Goal: Task Accomplishment & Management: Manage account settings

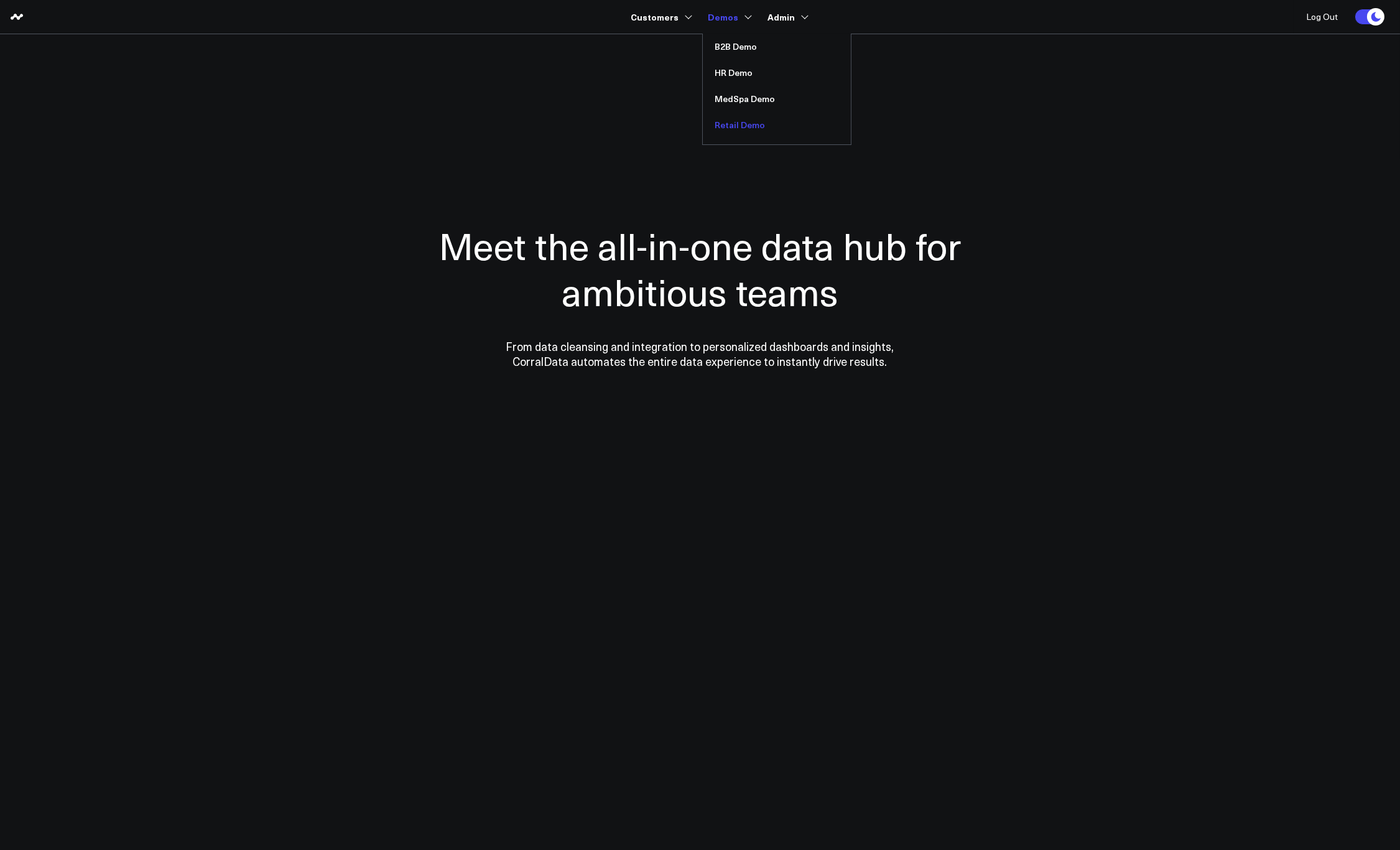
click at [728, 132] on link "Retail Demo" at bounding box center [777, 124] width 148 height 26
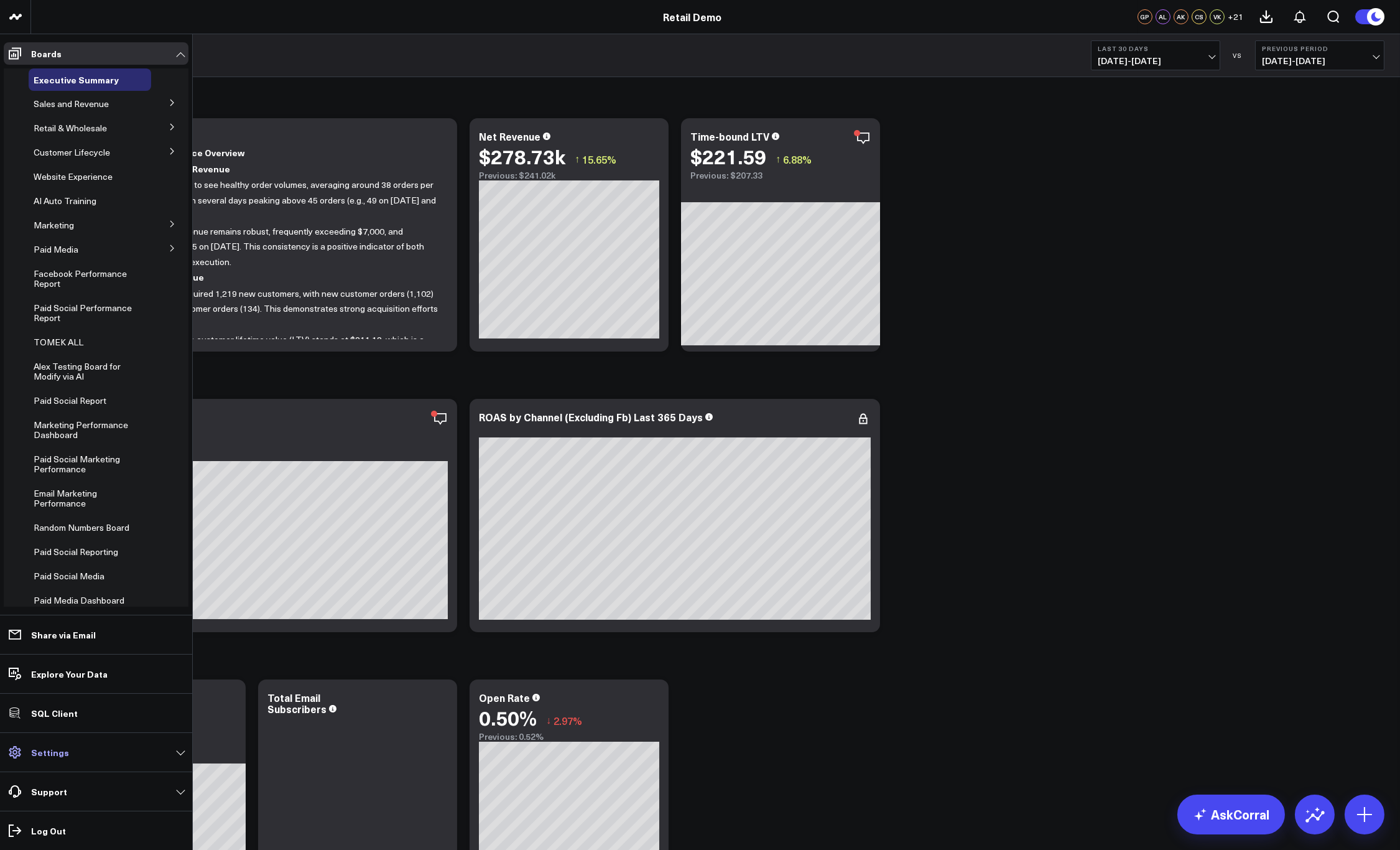
click at [53, 757] on p "Settings" at bounding box center [49, 752] width 38 height 10
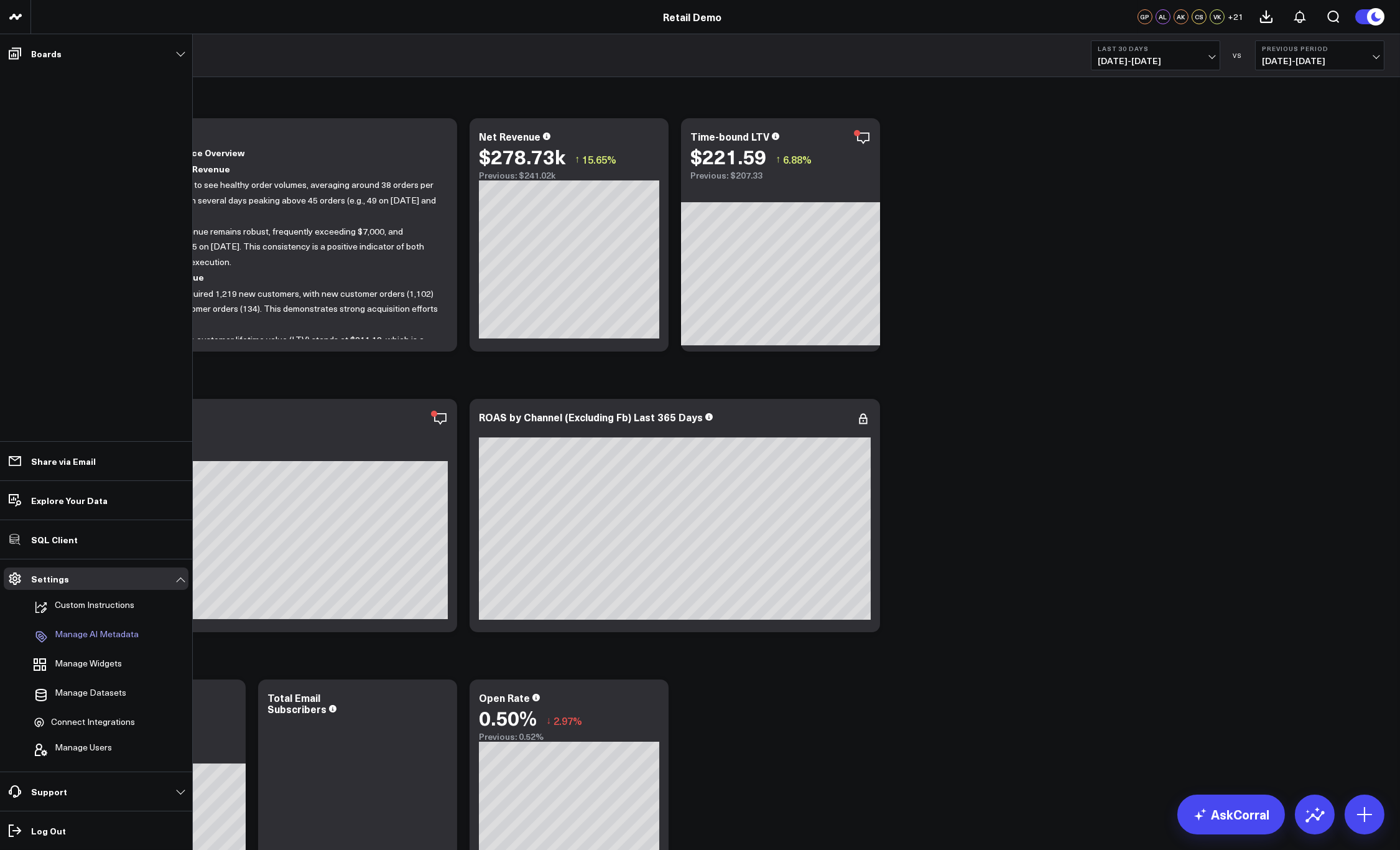
click at [85, 640] on p "Manage AI Metadata" at bounding box center [97, 636] width 84 height 15
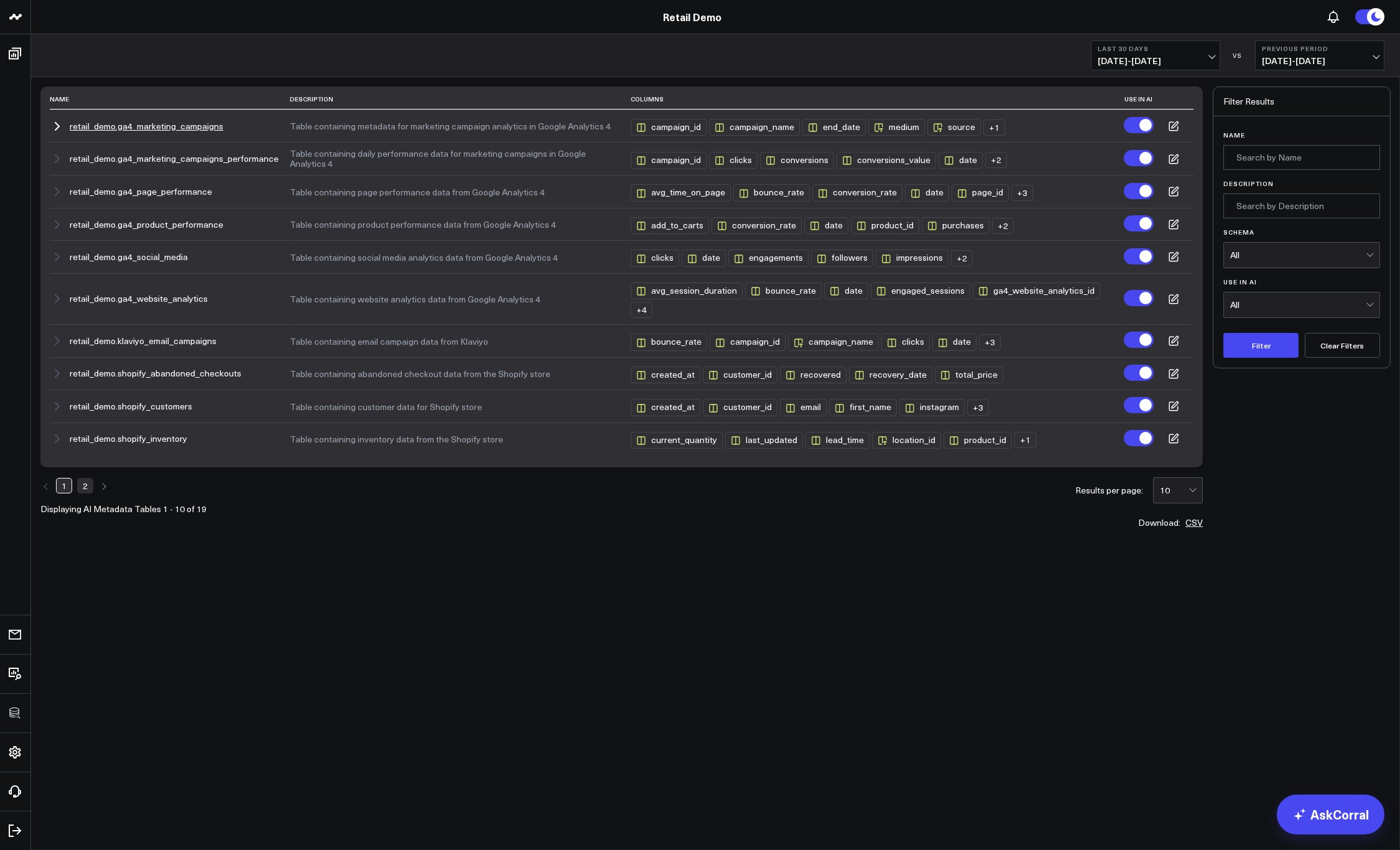
click at [446, 129] on button "Table containing metadata for marketing campaign analytics in Google Analytics 4" at bounding box center [454, 126] width 330 height 10
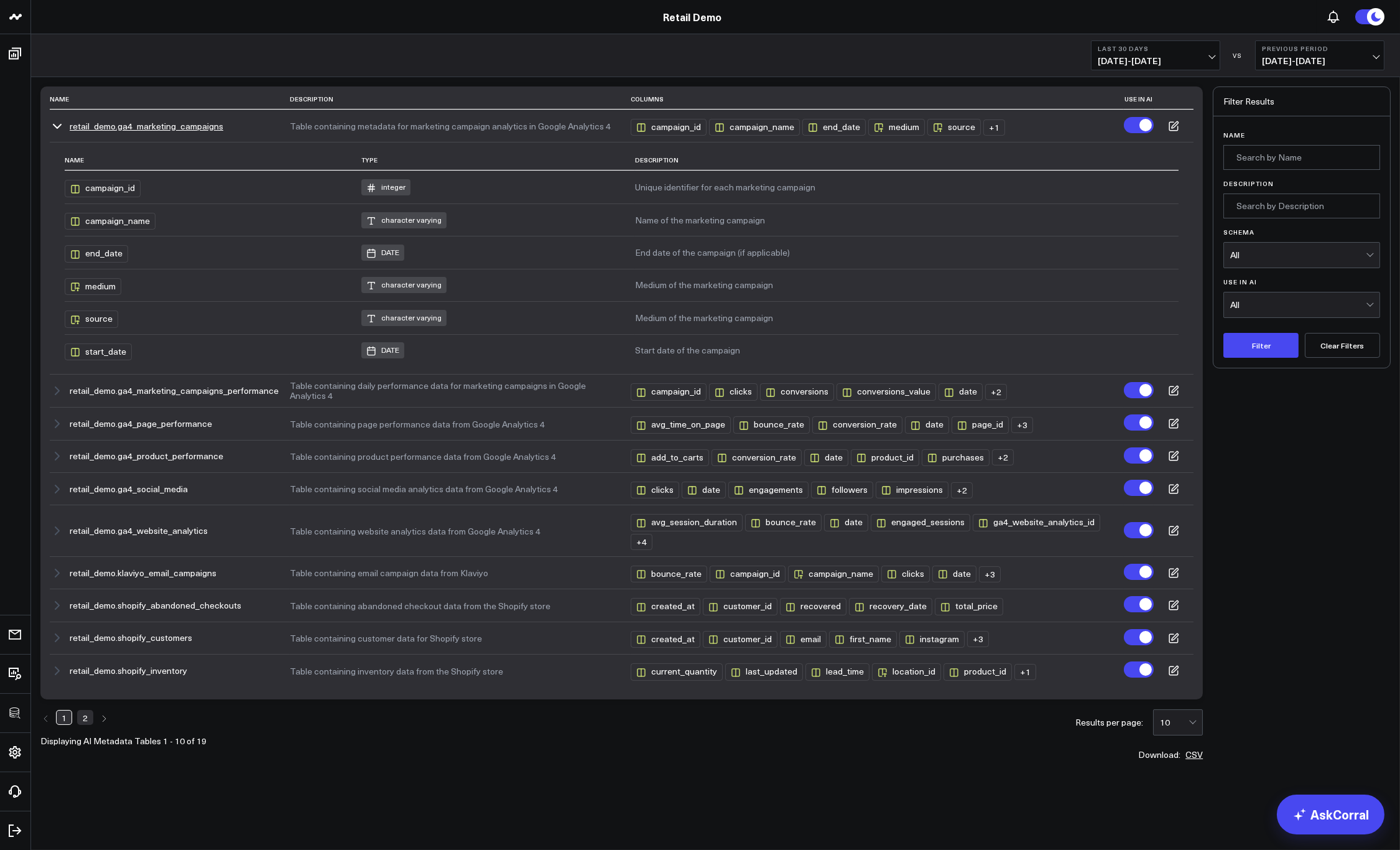
click at [1175, 123] on icon at bounding box center [1175, 123] width 6 height 6
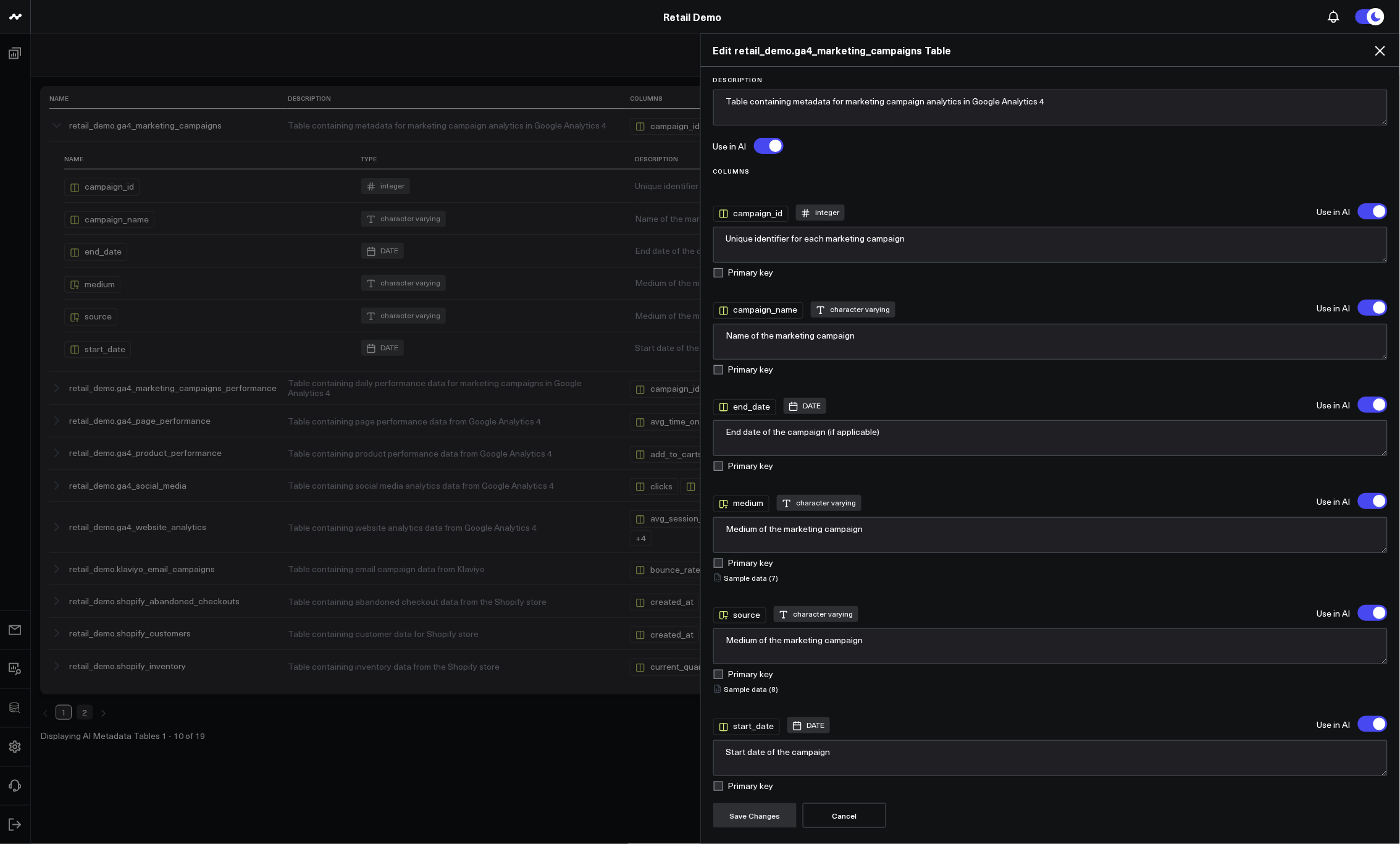
click at [1373, 310] on label at bounding box center [1373, 307] width 30 height 16
click at [1359, 307] on input "'campaign_name' will be excluded from AI searches" at bounding box center [1359, 307] width 0 height 0
click at [1373, 310] on label at bounding box center [1373, 307] width 30 height 16
click at [1359, 307] on input "'campaign_name' will be included in AI searches" at bounding box center [1359, 307] width 0 height 0
click at [1384, 51] on icon at bounding box center [1381, 51] width 15 height 15
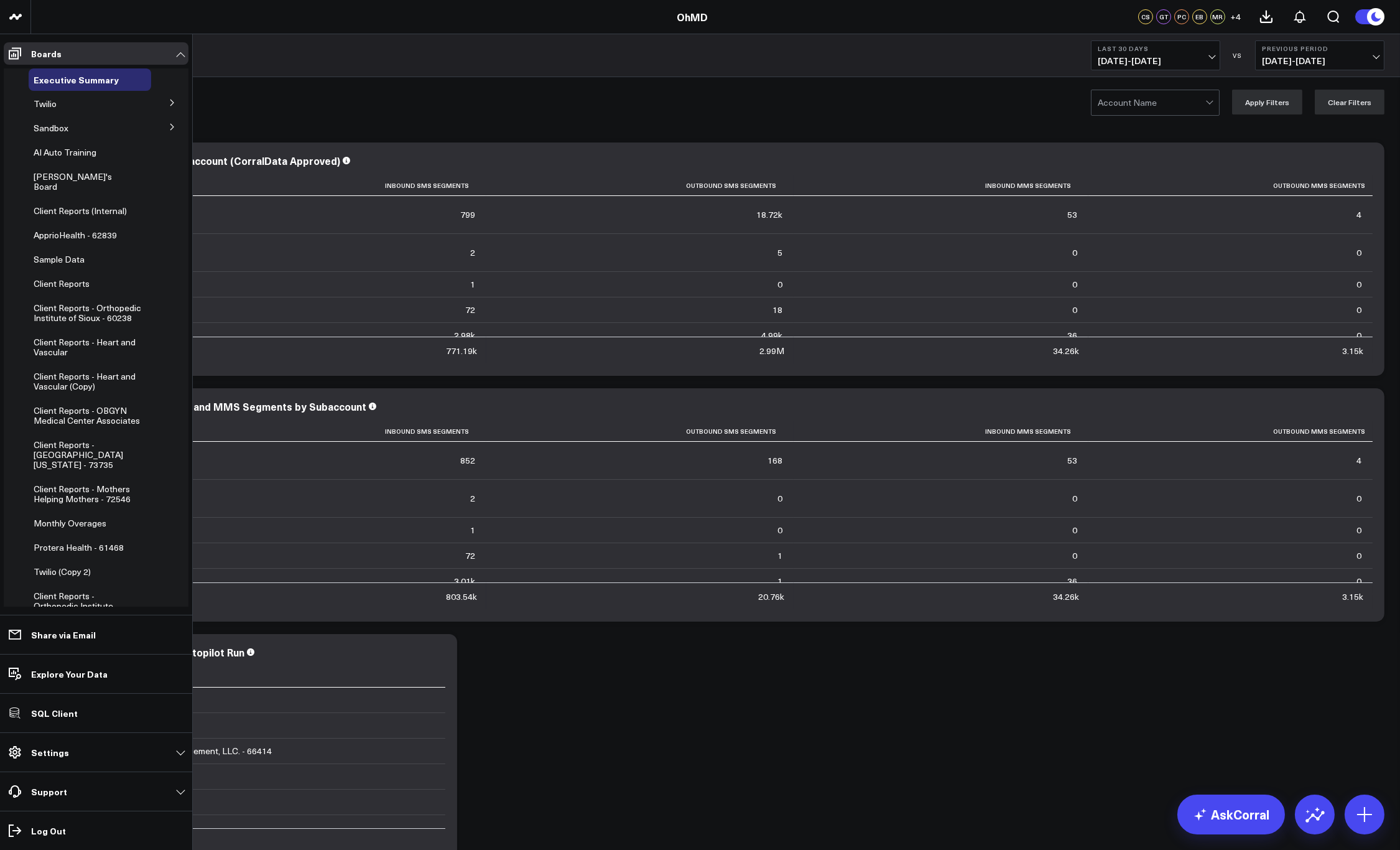
click at [169, 131] on icon at bounding box center [172, 127] width 8 height 8
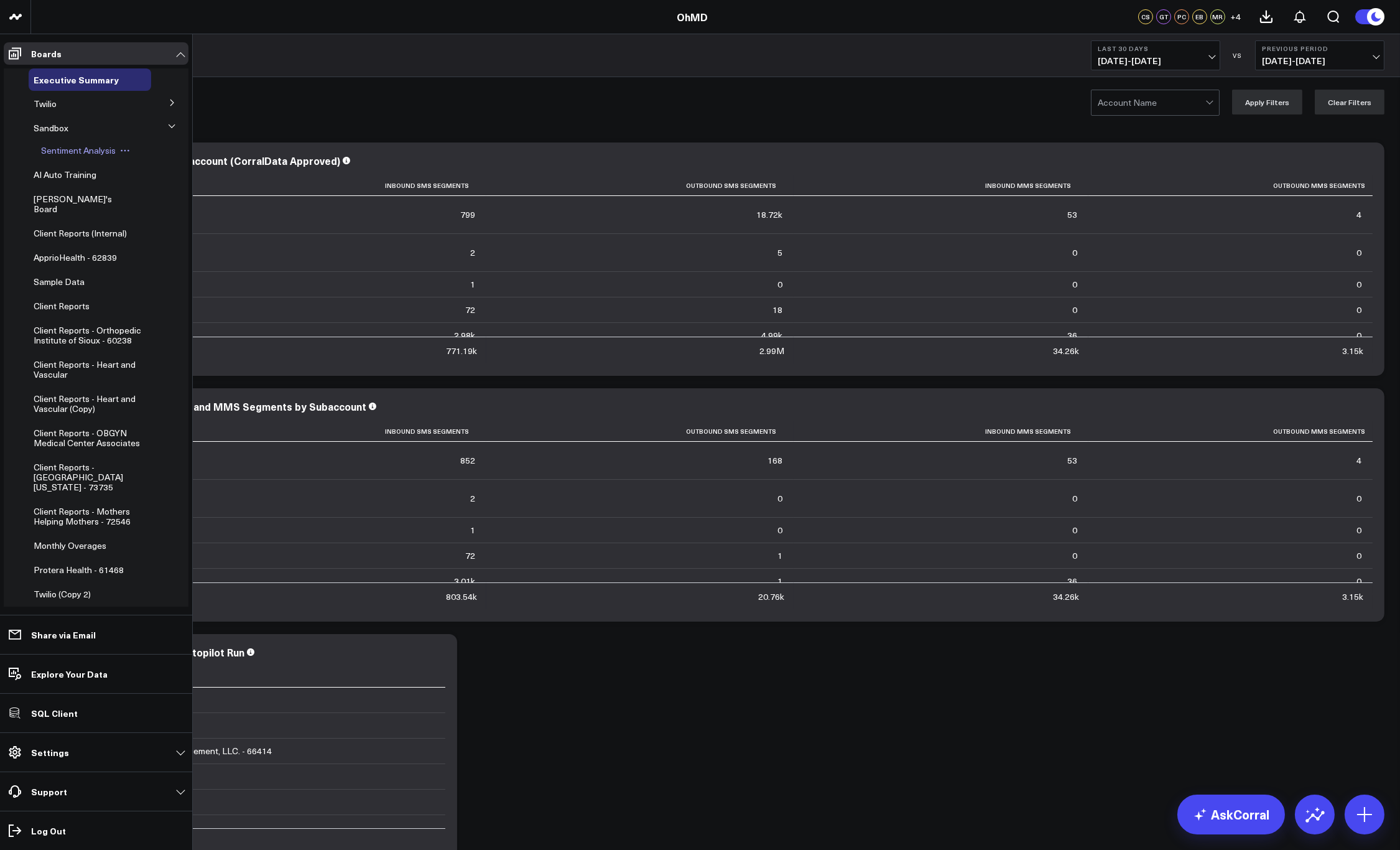
click at [90, 148] on span "Sentiment Analysis" at bounding box center [78, 150] width 74 height 12
